Goal: Task Accomplishment & Management: Complete application form

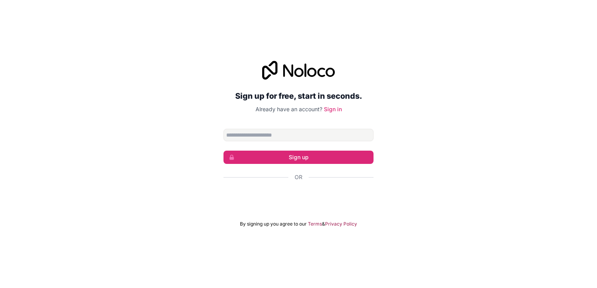
click at [338, 141] on input "Email address" at bounding box center [298, 135] width 150 height 13
type input "**********"
click at [325, 158] on button "Sign up" at bounding box center [298, 157] width 150 height 13
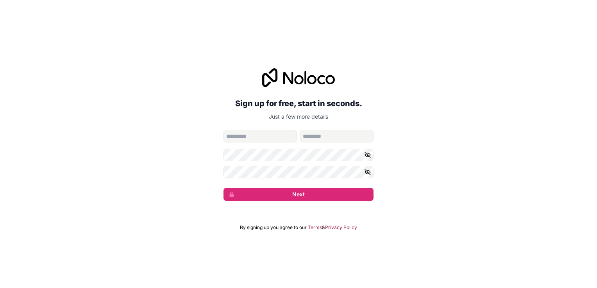
click at [266, 134] on input "given-name" at bounding box center [259, 136] width 73 height 13
type input "*******"
type input "********"
click at [267, 199] on button "Next" at bounding box center [298, 194] width 150 height 13
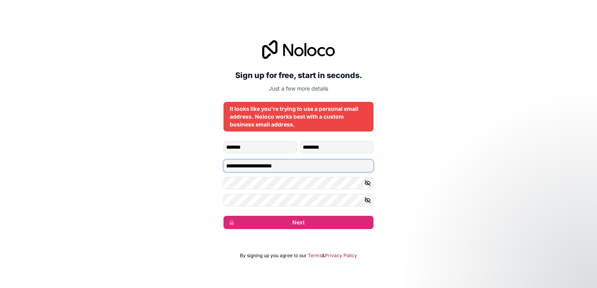
drag, startPoint x: 269, startPoint y: 166, endPoint x: 283, endPoint y: 166, distance: 14.5
click at [283, 166] on input "**********" at bounding box center [298, 166] width 150 height 13
drag, startPoint x: 283, startPoint y: 166, endPoint x: 244, endPoint y: 170, distance: 39.3
click at [244, 170] on input "**********" at bounding box center [298, 166] width 150 height 13
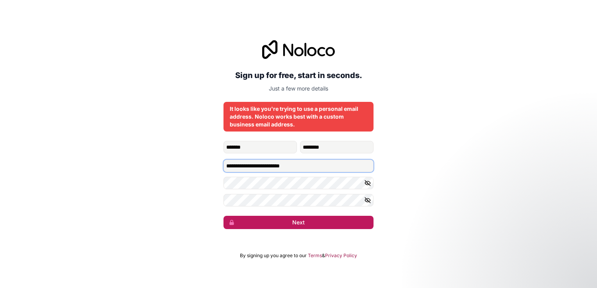
type input "**********"
click at [256, 221] on button "Next" at bounding box center [298, 222] width 150 height 13
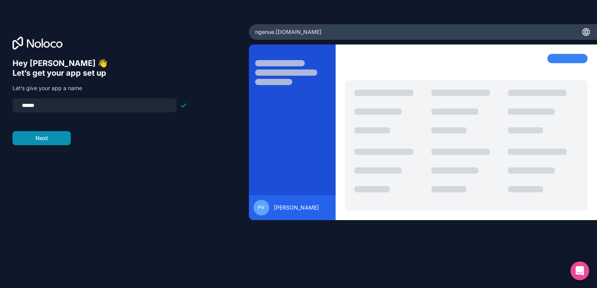
click at [62, 140] on button "Next" at bounding box center [42, 138] width 58 height 14
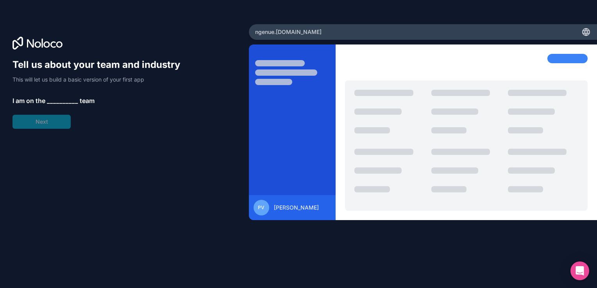
click at [68, 99] on span "__________" at bounding box center [62, 100] width 31 height 9
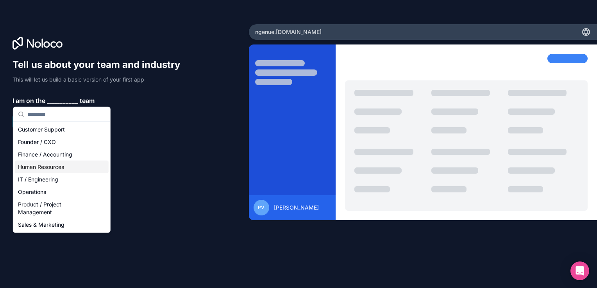
click at [63, 171] on div "Human Resources" at bounding box center [62, 167] width 94 height 13
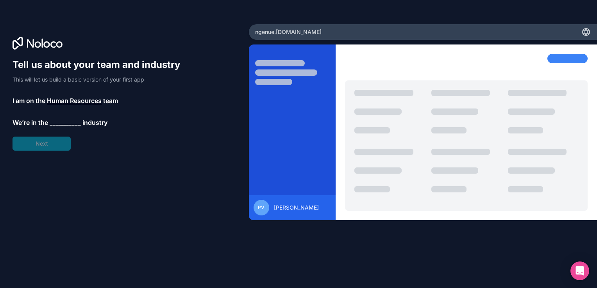
click at [57, 121] on span "__________" at bounding box center [65, 122] width 31 height 9
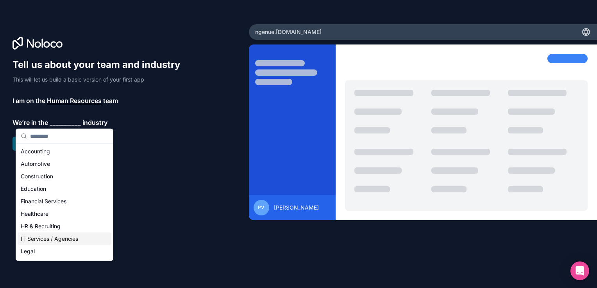
click at [54, 237] on div "IT Services / Agencies" at bounding box center [65, 239] width 94 height 13
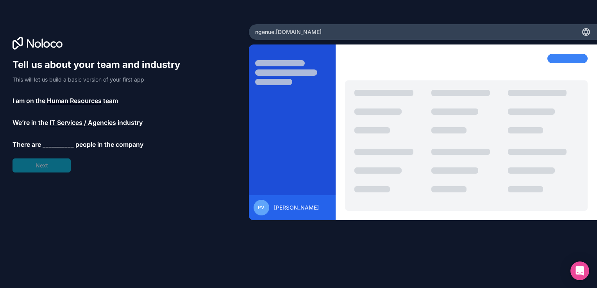
click at [58, 140] on span "__________" at bounding box center [58, 144] width 31 height 9
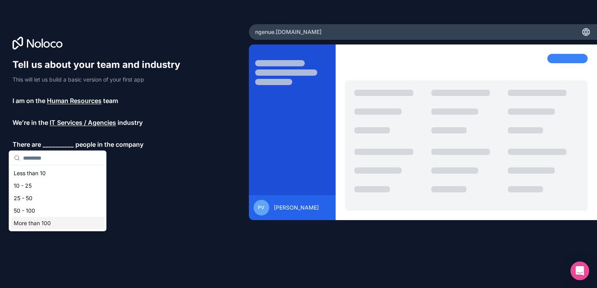
click at [48, 224] on div "More than 100" at bounding box center [58, 223] width 94 height 13
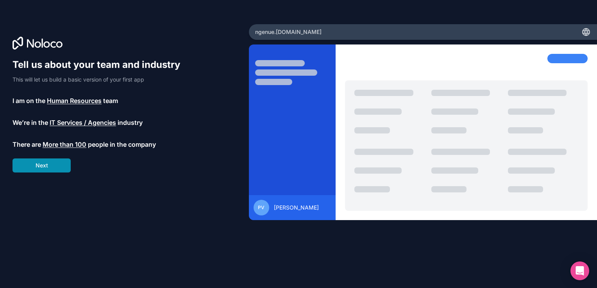
click at [51, 172] on button "Next" at bounding box center [42, 166] width 58 height 14
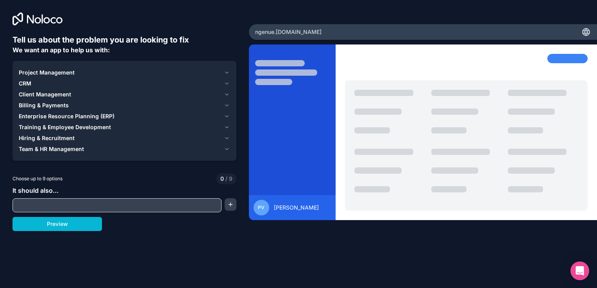
click at [89, 211] on div at bounding box center [117, 205] width 209 height 14
click at [86, 206] on input "text" at bounding box center [116, 205] width 205 height 11
click at [76, 227] on button "Preview" at bounding box center [57, 224] width 89 height 14
click at [58, 151] on span "Team & HR Management" at bounding box center [51, 149] width 65 height 8
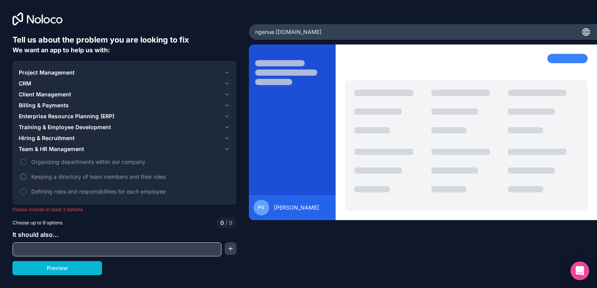
click at [77, 181] on span "Keeping a directory of team members and their roles" at bounding box center [129, 177] width 197 height 8
click at [27, 180] on button "Keeping a directory of team members and their roles" at bounding box center [23, 177] width 6 height 6
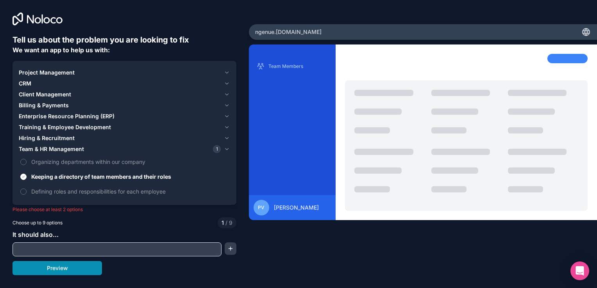
click at [78, 266] on button "Preview" at bounding box center [57, 268] width 89 height 14
click at [48, 190] on span "Defining roles and responsibilities for each employee" at bounding box center [129, 192] width 197 height 8
click at [27, 190] on button "Defining roles and responsibilities for each employee" at bounding box center [23, 192] width 6 height 6
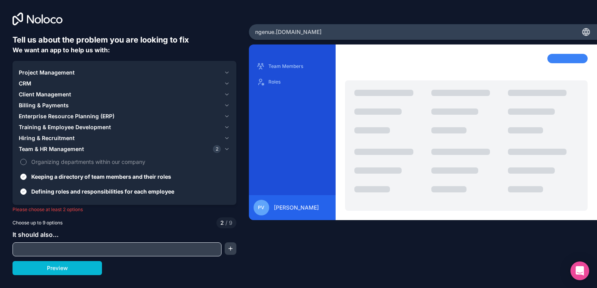
click at [43, 163] on span "Organizing departments within our company" at bounding box center [129, 162] width 197 height 8
click at [27, 163] on button "Organizing departments within our company" at bounding box center [23, 162] width 6 height 6
click at [67, 249] on input "text" at bounding box center [116, 249] width 205 height 11
click at [72, 249] on input "text" at bounding box center [116, 249] width 205 height 11
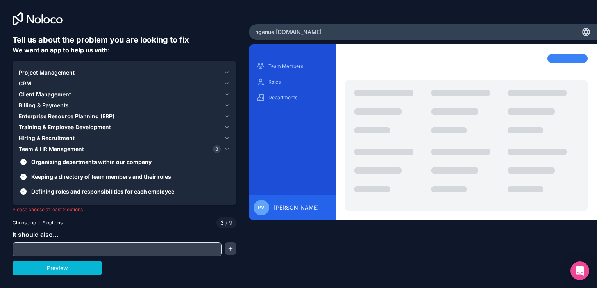
click at [61, 138] on span "Hiring & Recruitment" at bounding box center [47, 138] width 56 height 8
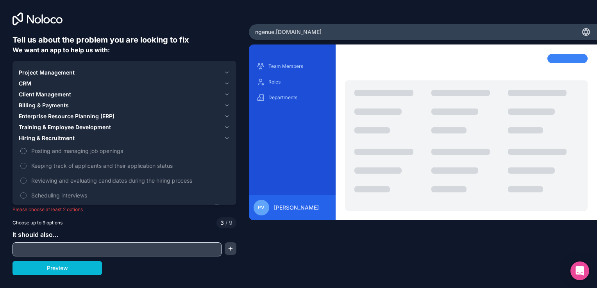
click at [54, 156] on label "Posting and managing job openings" at bounding box center [124, 151] width 211 height 14
click at [27, 154] on button "Posting and managing job openings" at bounding box center [23, 151] width 6 height 6
click at [48, 165] on span "Keeping track of applicants and their application status" at bounding box center [129, 166] width 197 height 8
click at [27, 165] on button "Keeping track of applicants and their application status" at bounding box center [23, 166] width 6 height 6
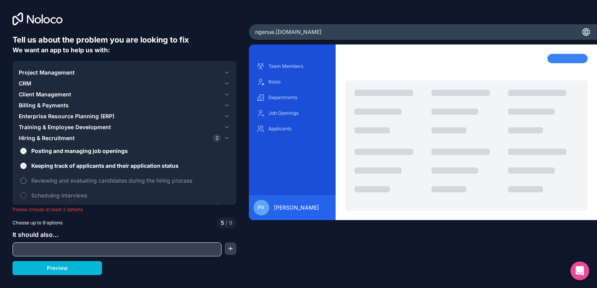
click at [51, 178] on span "Reviewing and evaluating candidates during the hiring process" at bounding box center [129, 181] width 197 height 8
click at [27, 178] on button "Reviewing and evaluating candidates during the hiring process" at bounding box center [23, 181] width 6 height 6
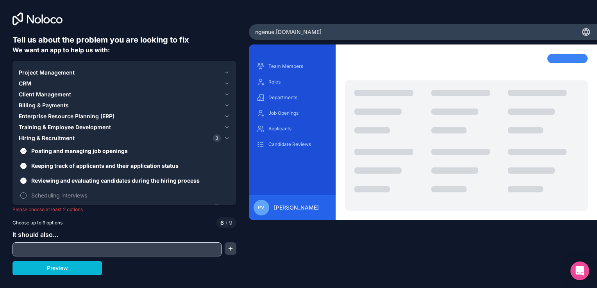
click at [53, 191] on label "Scheduling interviews" at bounding box center [124, 195] width 211 height 14
click at [27, 193] on button "Scheduling interviews" at bounding box center [23, 196] width 6 height 6
click at [59, 114] on span "Enterprise Resource Planning (ERP)" at bounding box center [67, 117] width 96 height 8
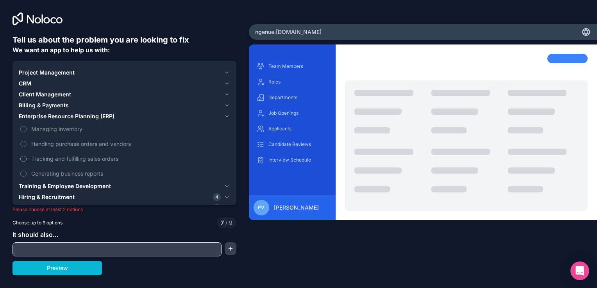
click at [59, 157] on span "Tracking and fulfilling sales orders" at bounding box center [129, 159] width 197 height 8
click at [27, 157] on button "Tracking and fulfilling sales orders" at bounding box center [23, 159] width 6 height 6
click at [59, 170] on span "Generating business reports" at bounding box center [129, 174] width 197 height 8
click at [27, 171] on button "Generating business reports" at bounding box center [23, 174] width 6 height 6
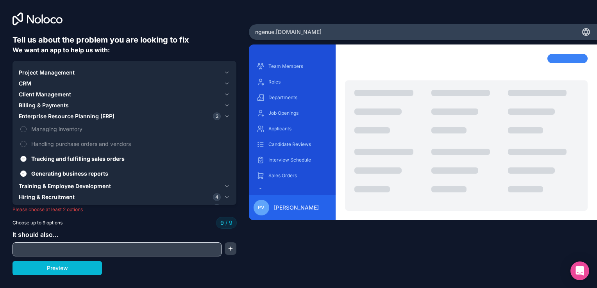
click at [61, 158] on span "Tracking and fulfilling sales orders" at bounding box center [129, 159] width 197 height 8
click at [27, 158] on button "Tracking and fulfilling sales orders" at bounding box center [23, 159] width 6 height 6
click at [61, 97] on span "Client Management" at bounding box center [45, 95] width 52 height 8
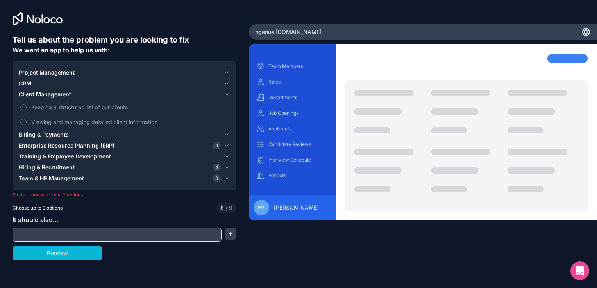
click at [109, 176] on div "Team & HR Management 3" at bounding box center [120, 179] width 202 height 8
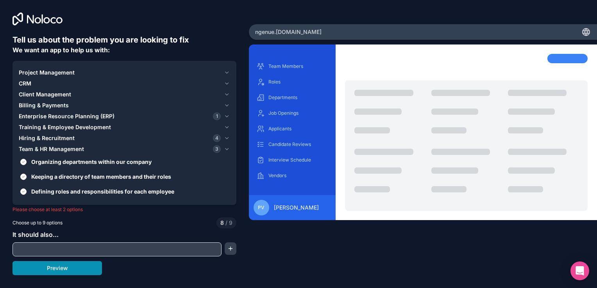
click at [77, 266] on button "Preview" at bounding box center [57, 268] width 89 height 14
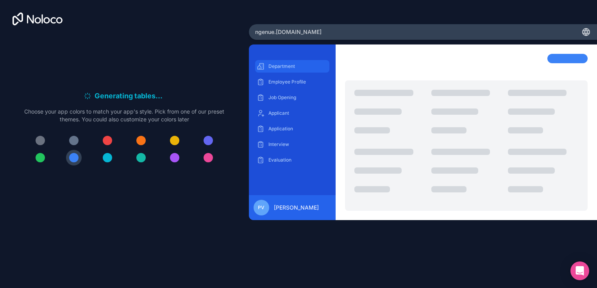
click at [297, 66] on p "Department" at bounding box center [298, 66] width 60 height 6
click at [287, 31] on span "ngenue .[DOMAIN_NAME]" at bounding box center [288, 32] width 66 height 8
click at [286, 129] on p "Application" at bounding box center [298, 129] width 60 height 6
click at [112, 139] on div at bounding box center [107, 140] width 9 height 9
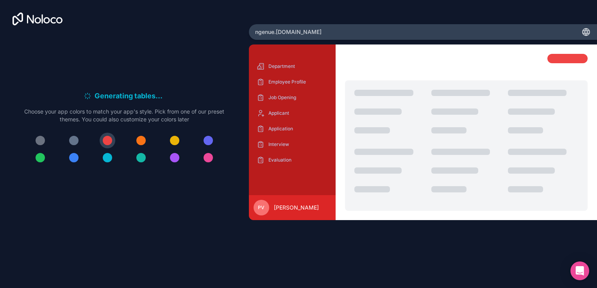
click at [138, 141] on div at bounding box center [140, 140] width 9 height 9
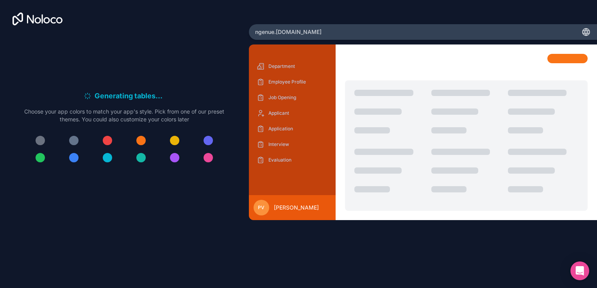
click at [141, 140] on div at bounding box center [140, 140] width 9 height 9
click at [173, 143] on div at bounding box center [174, 140] width 9 height 9
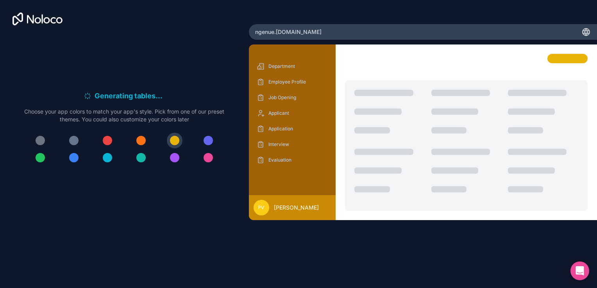
click at [204, 143] on button at bounding box center [208, 141] width 16 height 16
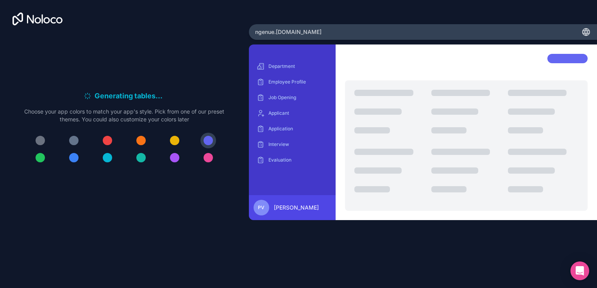
click at [204, 157] on div at bounding box center [208, 157] width 9 height 9
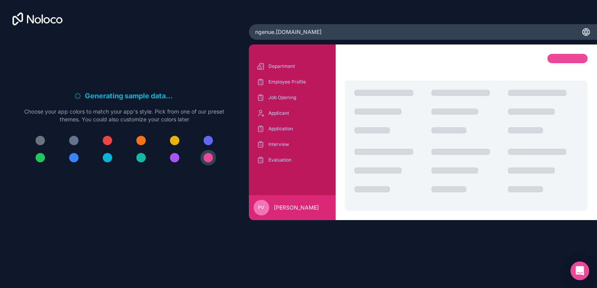
click at [539, 63] on div at bounding box center [466, 65] width 243 height 23
click at [299, 206] on span "[PERSON_NAME]" at bounding box center [296, 208] width 45 height 8
click at [208, 140] on div at bounding box center [208, 140] width 9 height 9
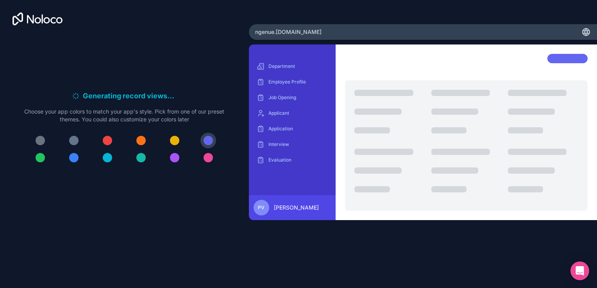
click at [586, 31] on icon at bounding box center [585, 31] width 9 height 9
click at [570, 55] on div at bounding box center [567, 58] width 40 height 9
click at [309, 85] on div "Employee Profile" at bounding box center [292, 82] width 75 height 13
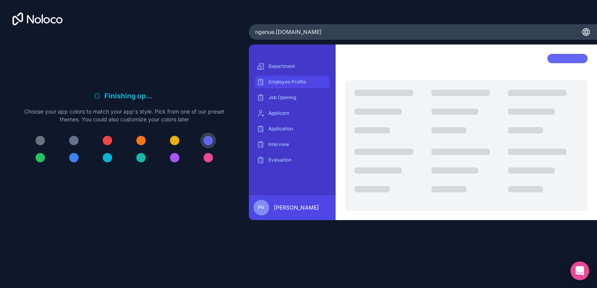
click at [309, 85] on div "Employee Profile" at bounding box center [292, 82] width 75 height 13
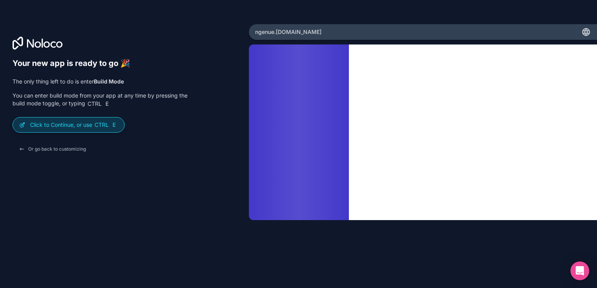
click at [107, 125] on span "Ctrl" at bounding box center [102, 125] width 16 height 7
